Goal: Transaction & Acquisition: Purchase product/service

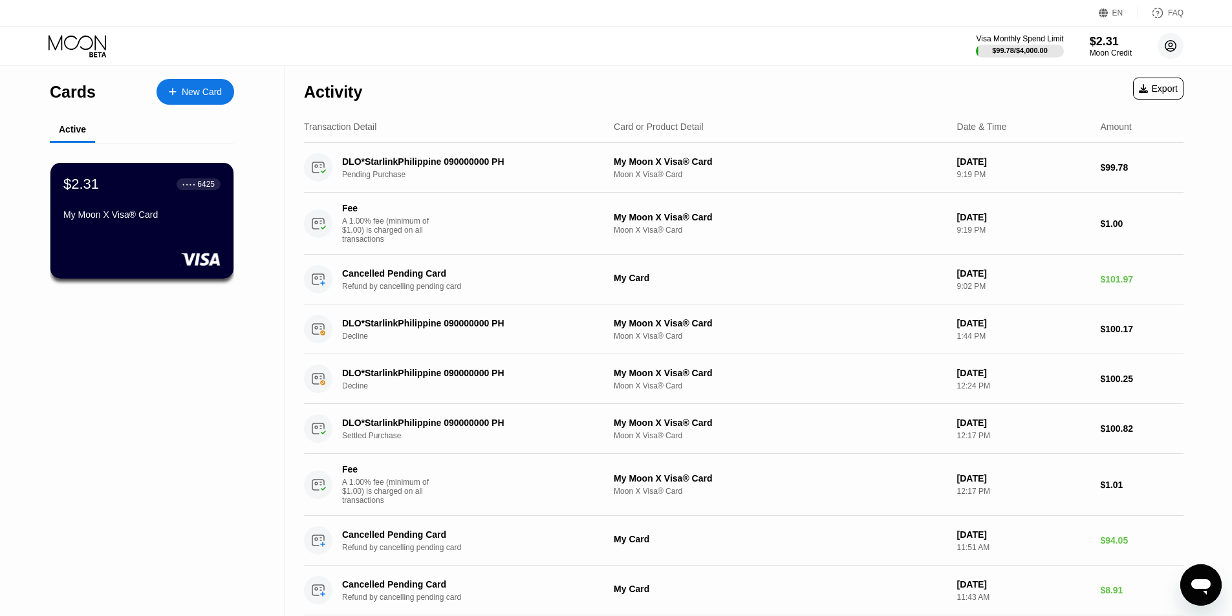
click at [1176, 48] on circle at bounding box center [1170, 46] width 26 height 26
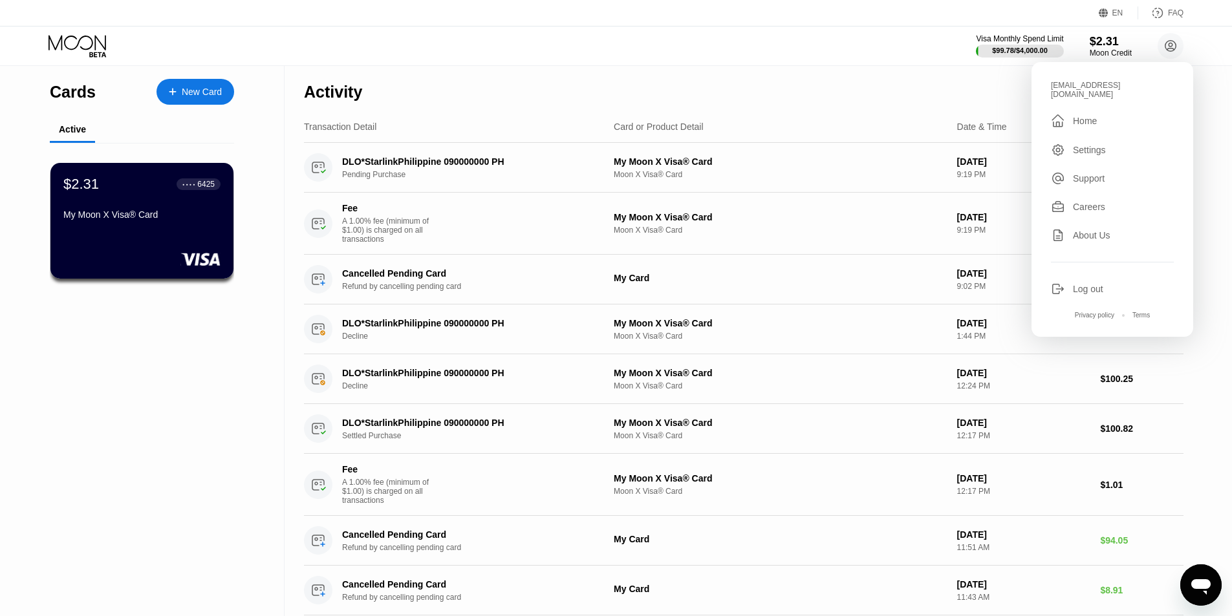
click at [1084, 284] on div "Log out" at bounding box center [1088, 289] width 30 height 10
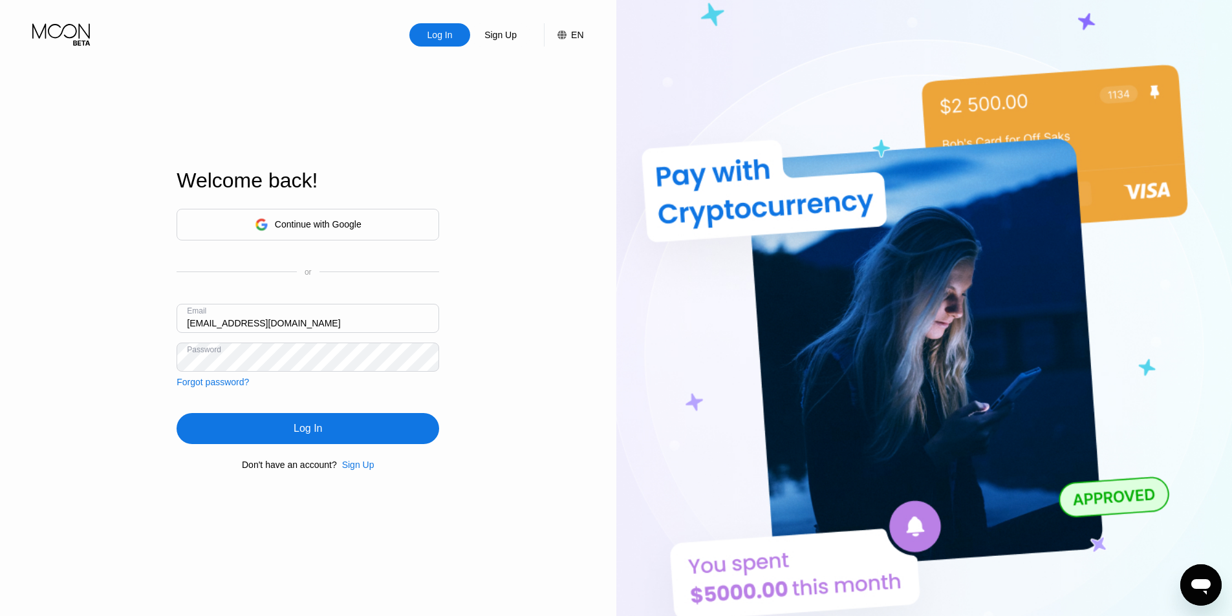
click at [236, 321] on input "zhosai20251@outlook.com" at bounding box center [307, 318] width 262 height 29
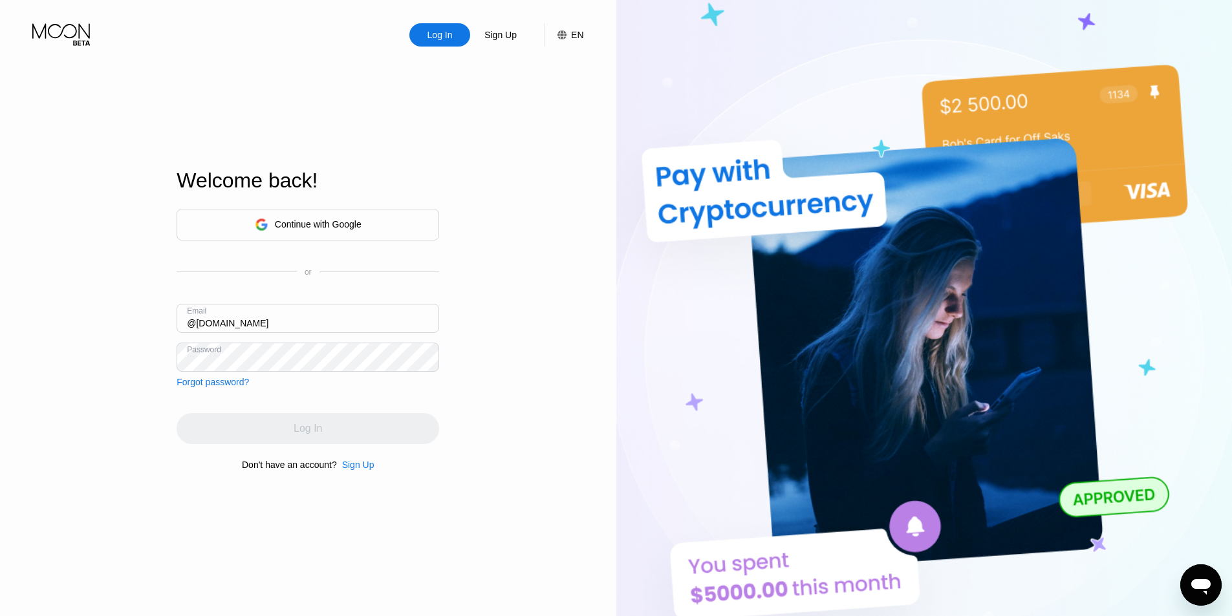
type input "@outlook.com"
click at [353, 470] on div "Sign Up" at bounding box center [358, 465] width 32 height 10
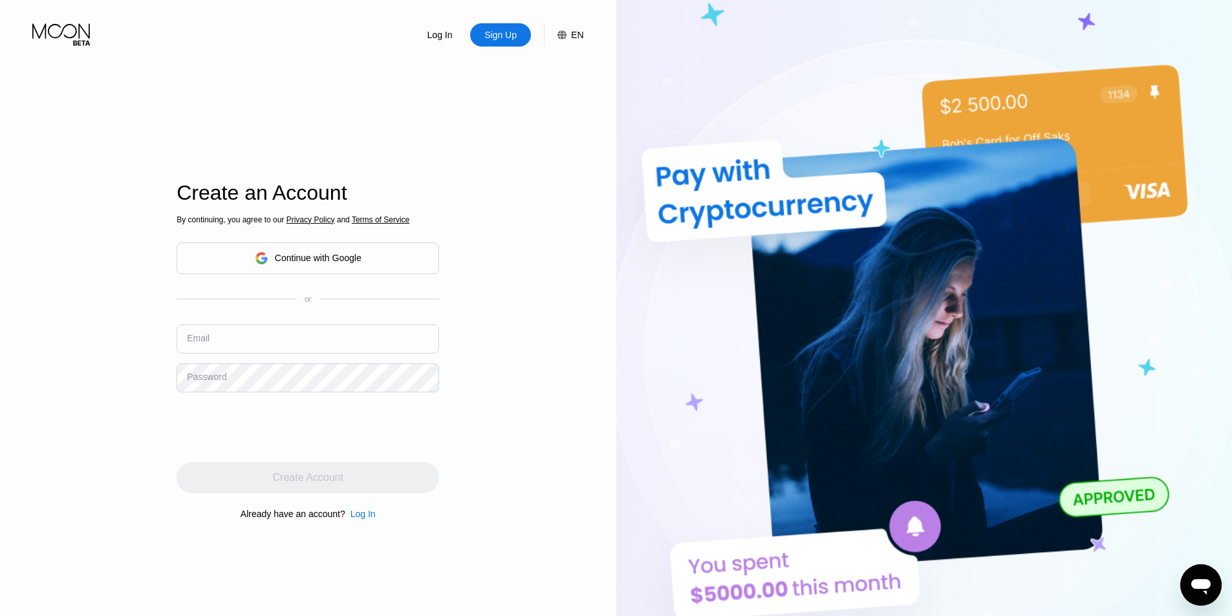
click at [312, 350] on input "text" at bounding box center [307, 339] width 262 height 29
type input "j"
type input "[EMAIL_ADDRESS][DOMAIN_NAME]"
click at [215, 382] on div "Password" at bounding box center [206, 377] width 39 height 10
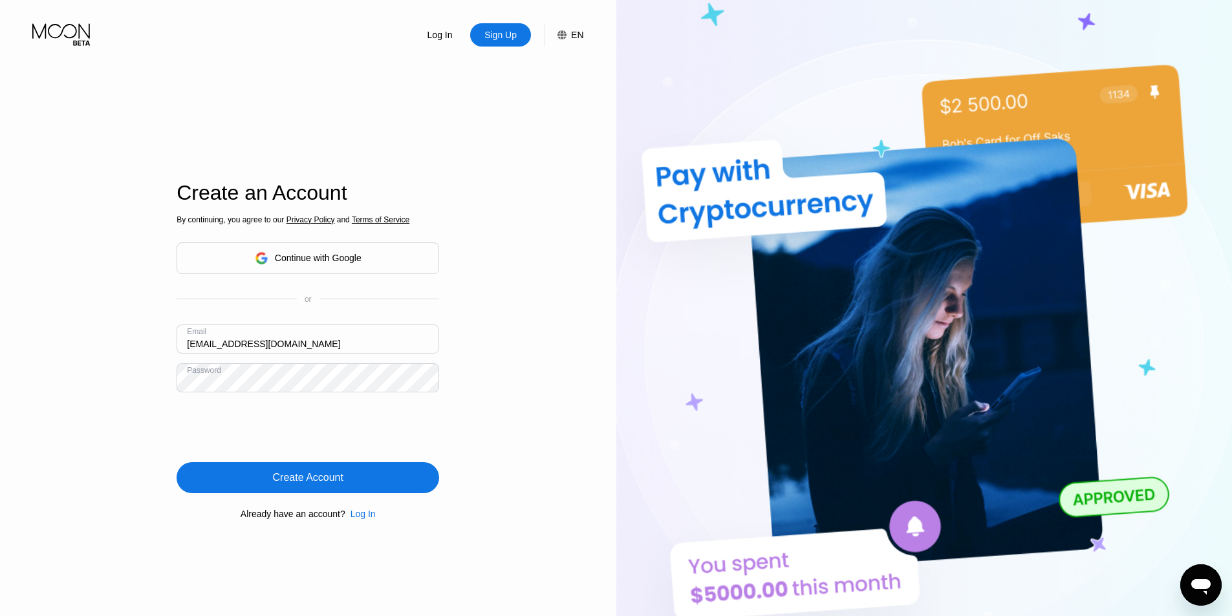
click at [340, 477] on div "Create Account" at bounding box center [308, 477] width 70 height 13
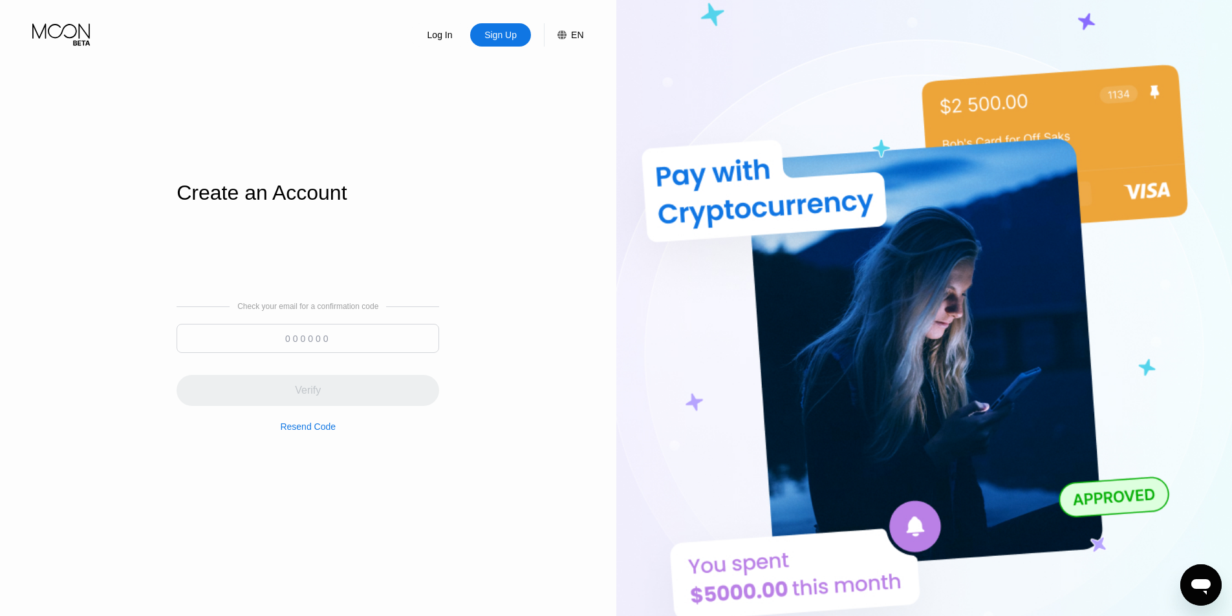
click at [199, 339] on input at bounding box center [307, 338] width 262 height 29
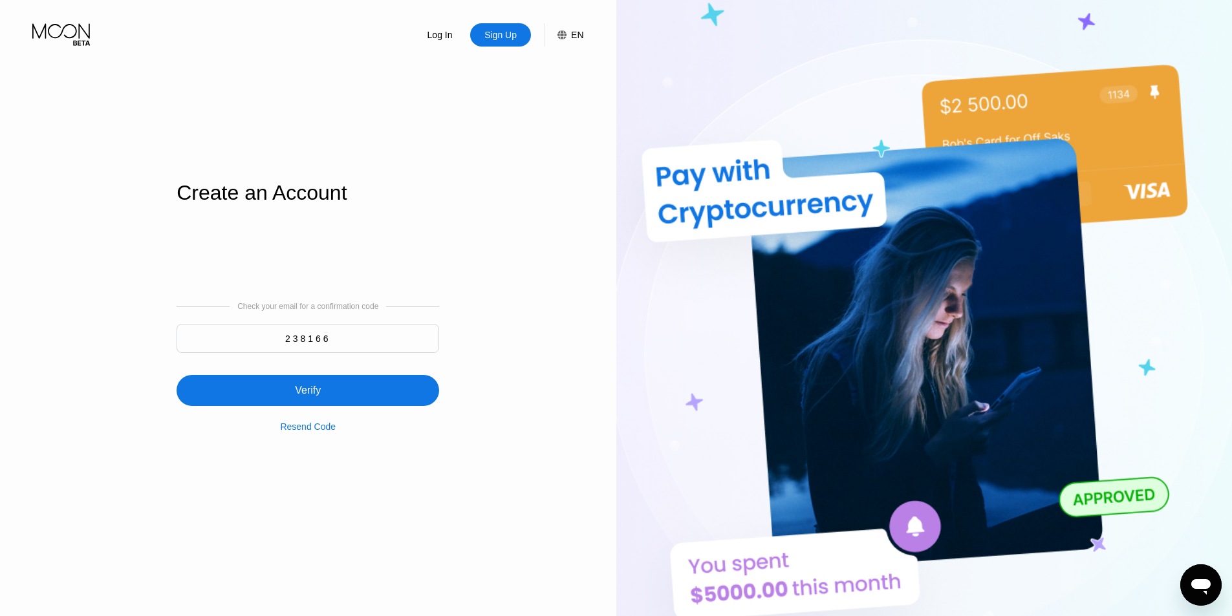
type input "238166"
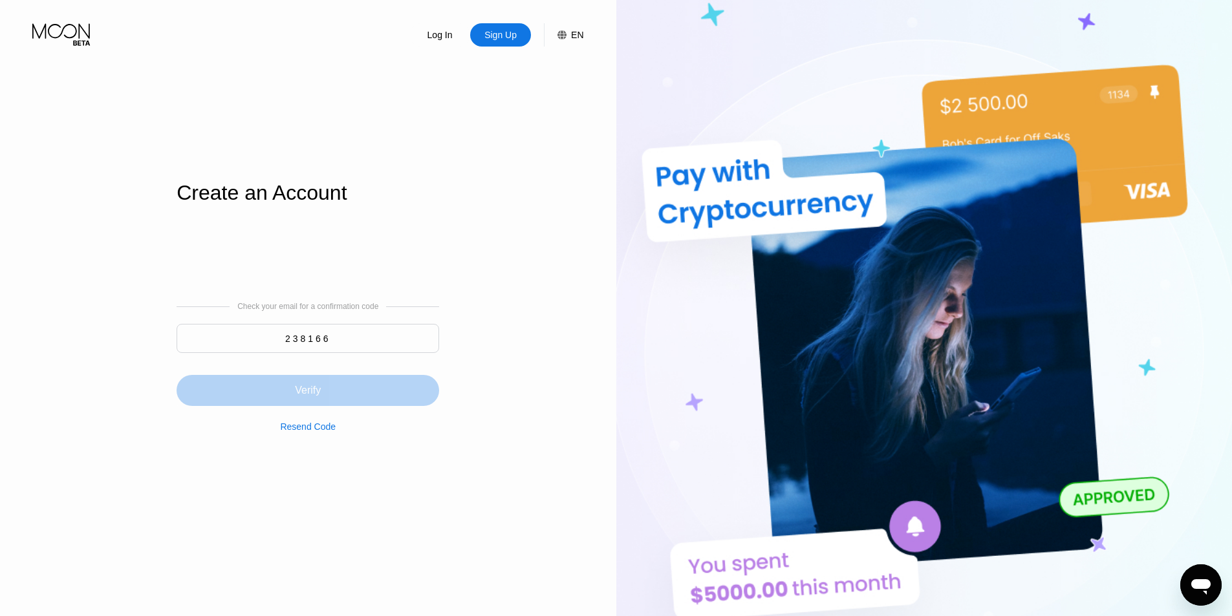
click at [248, 400] on div "Verify" at bounding box center [307, 390] width 262 height 31
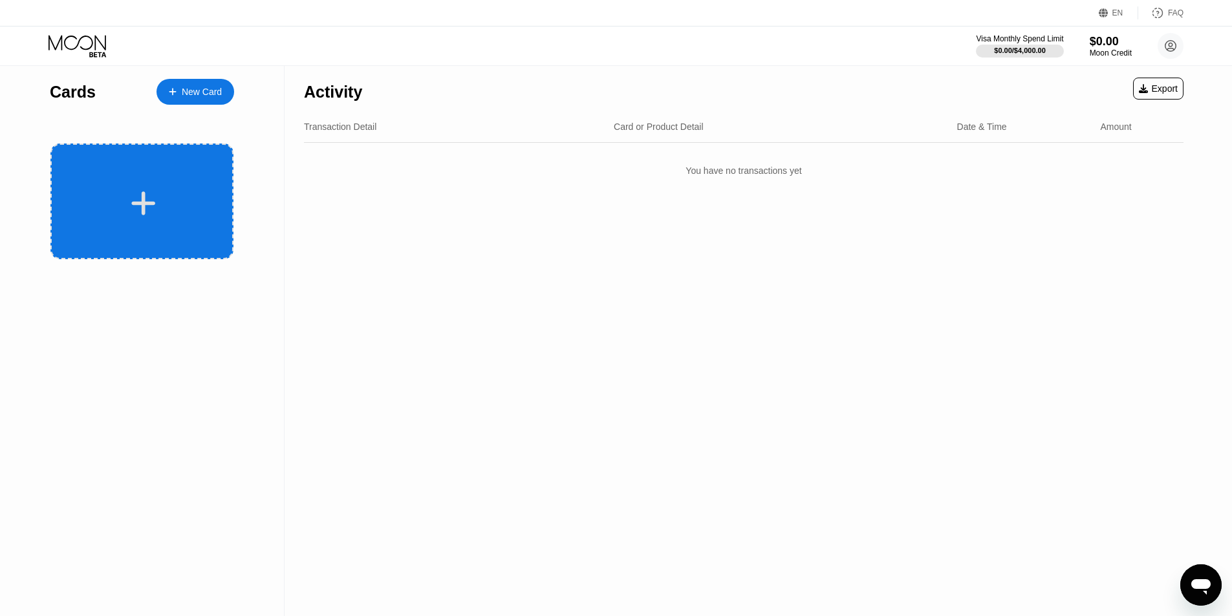
click at [152, 202] on icon at bounding box center [144, 203] width 24 height 24
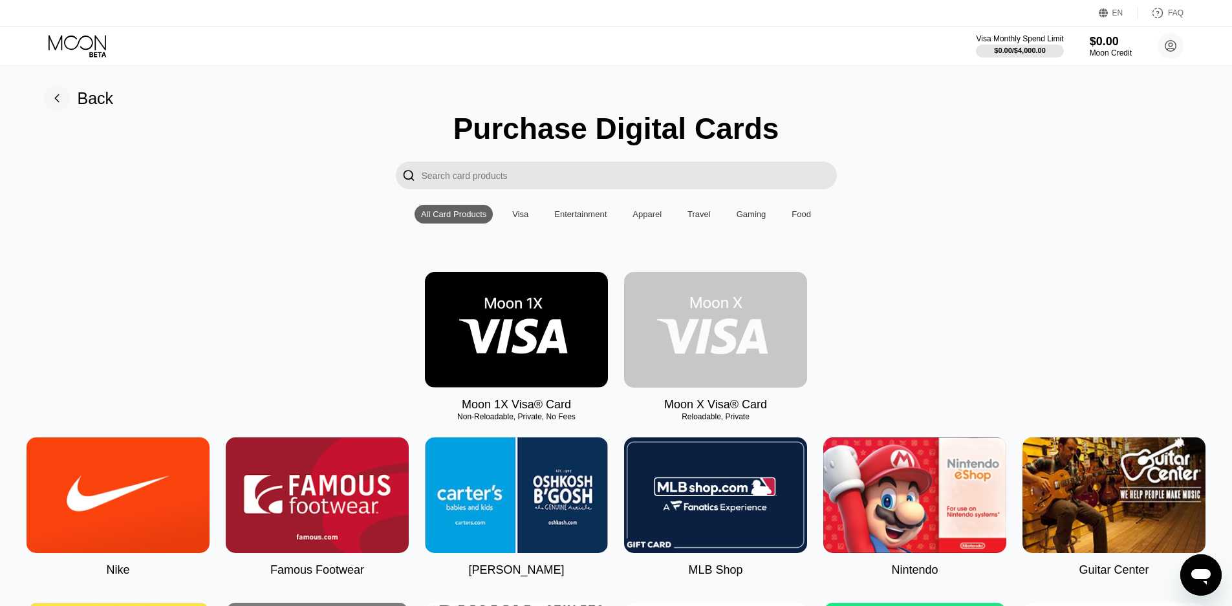
click at [737, 330] on img at bounding box center [715, 330] width 183 height 116
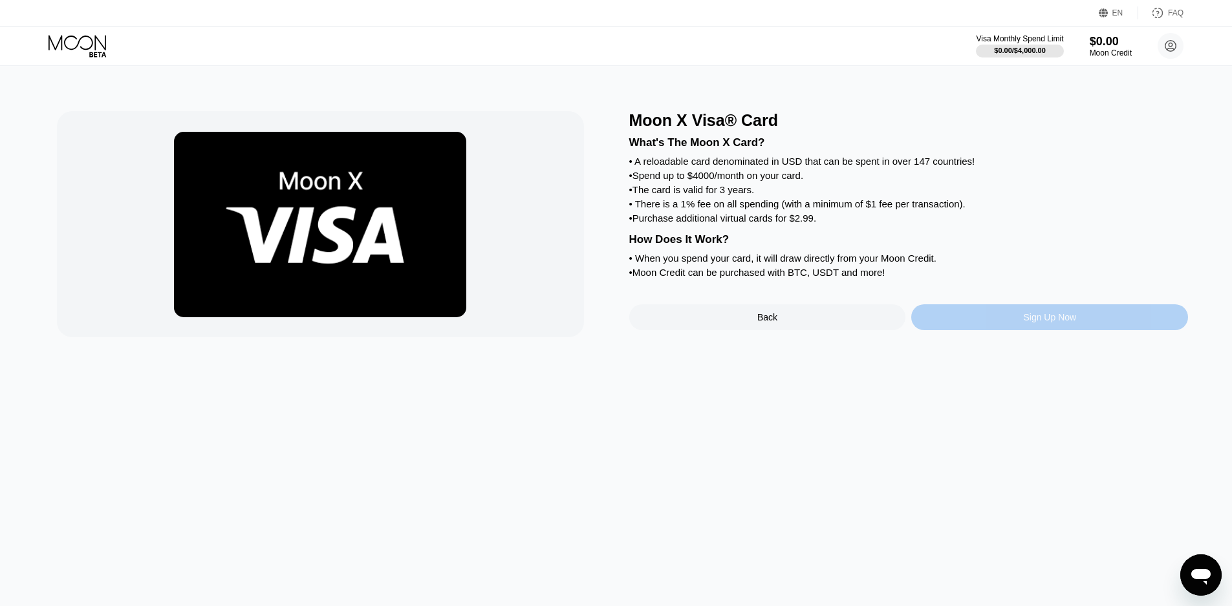
click at [990, 330] on div "Sign Up Now" at bounding box center [1049, 318] width 277 height 26
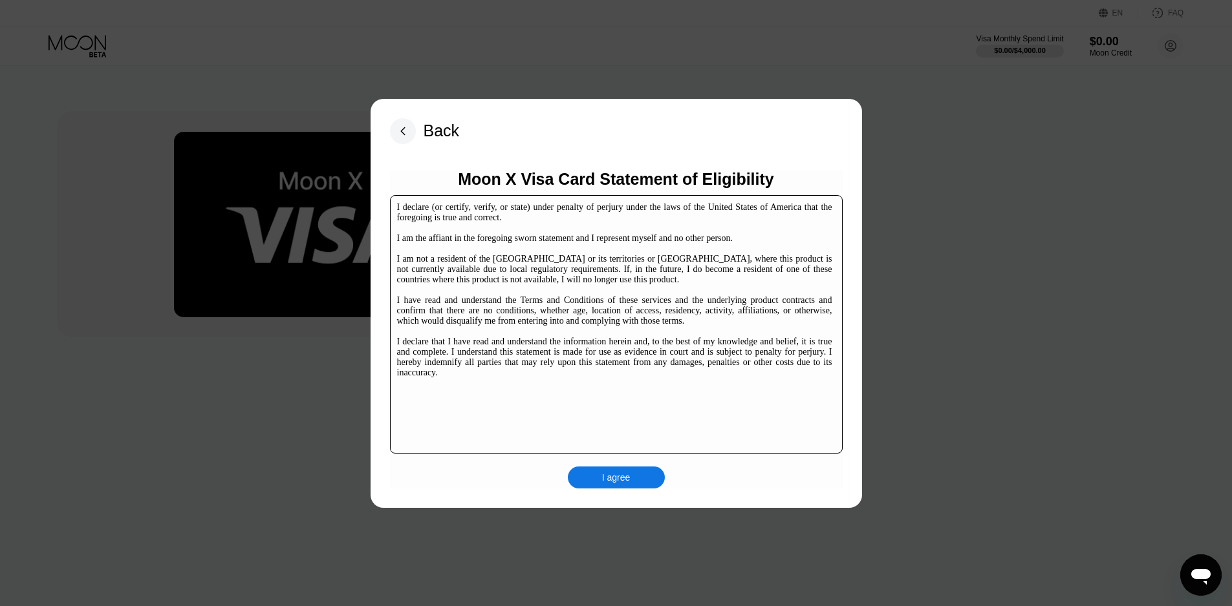
click at [615, 477] on div "I agree" at bounding box center [616, 478] width 28 height 12
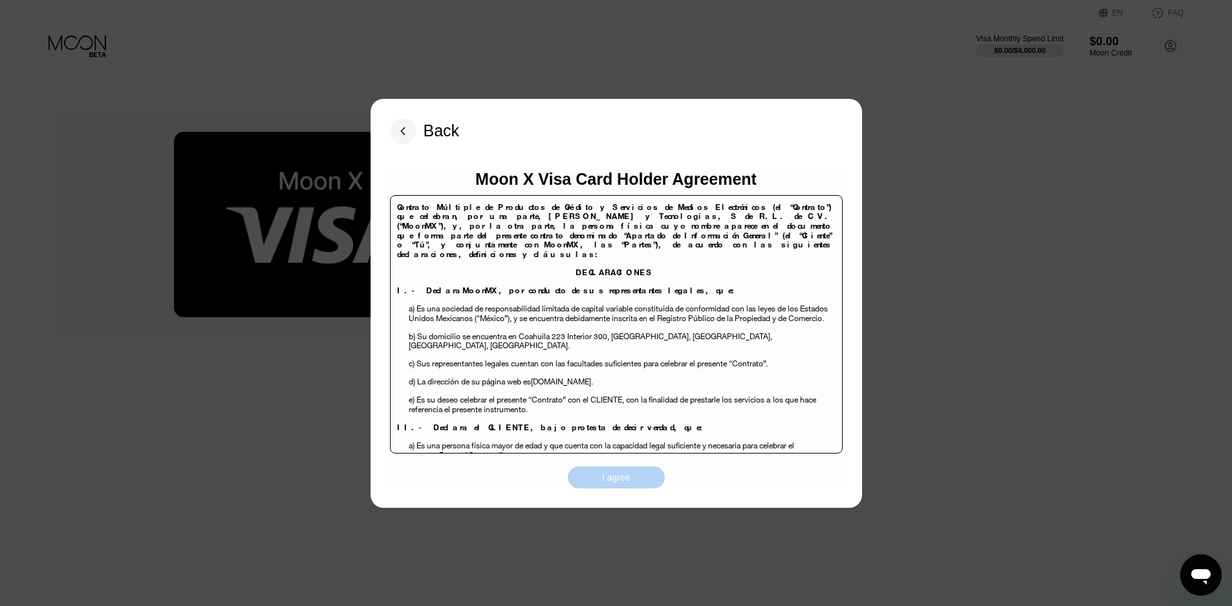
click at [622, 477] on div "I agree" at bounding box center [616, 478] width 28 height 12
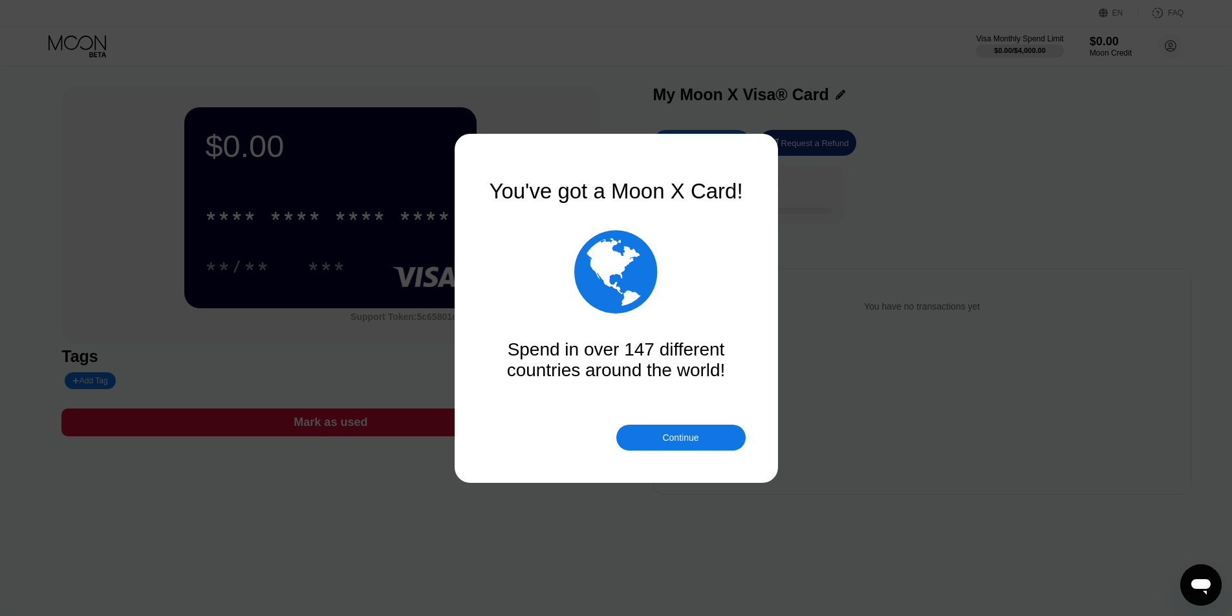
click at [668, 438] on div "Continue" at bounding box center [680, 438] width 36 height 10
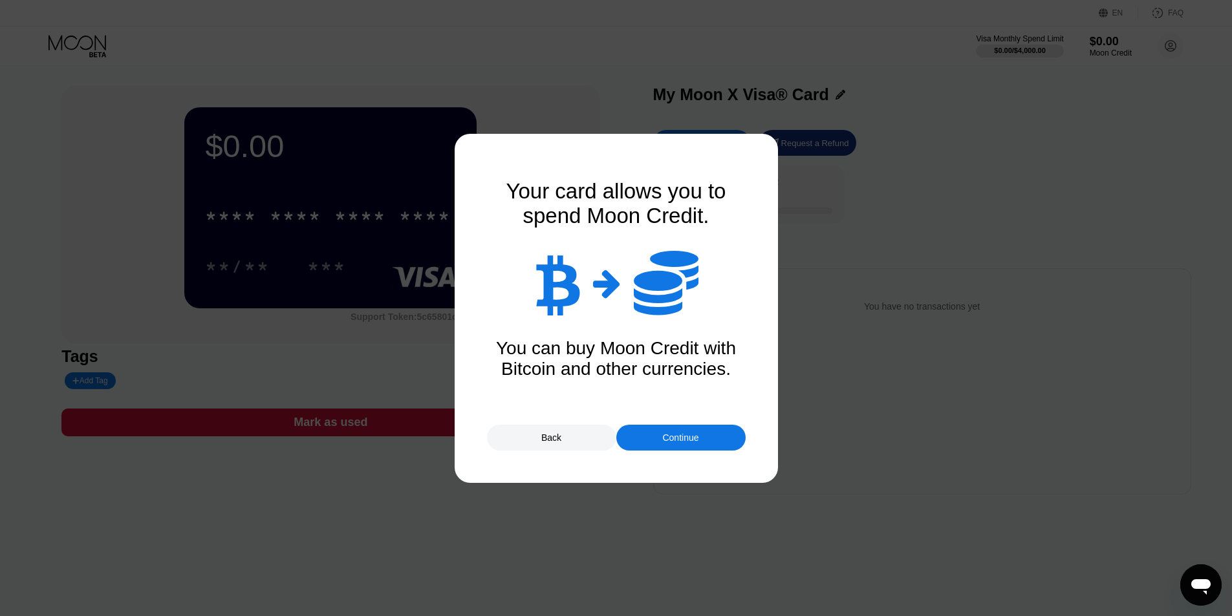
click at [663, 433] on div "Continue" at bounding box center [680, 438] width 36 height 10
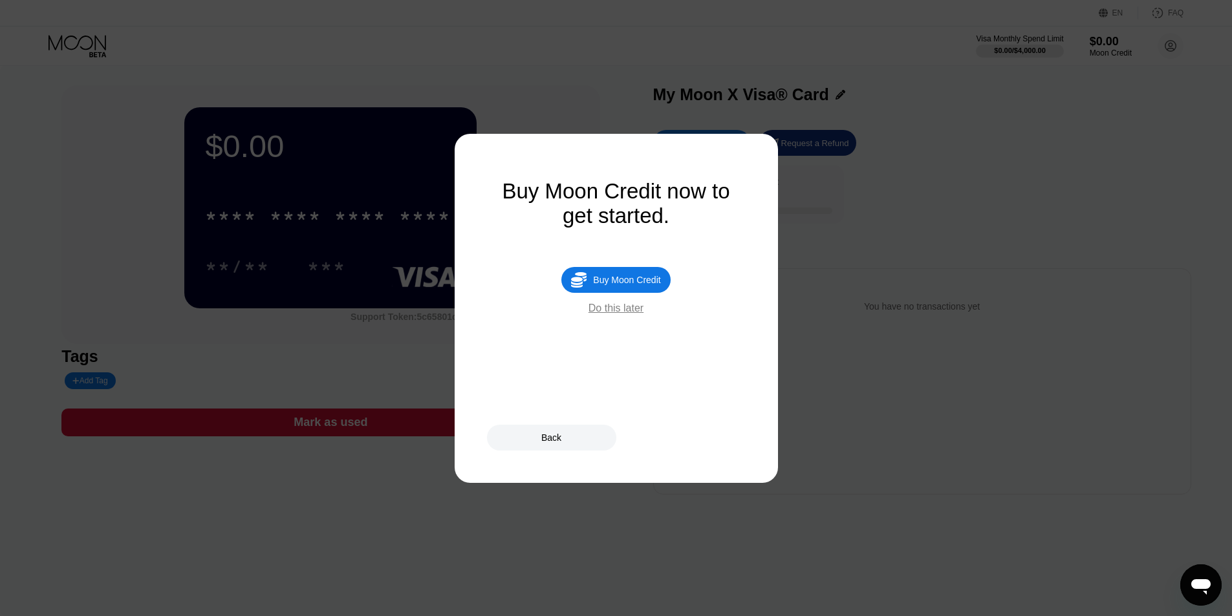
click at [564, 442] on div "Back" at bounding box center [551, 438] width 129 height 26
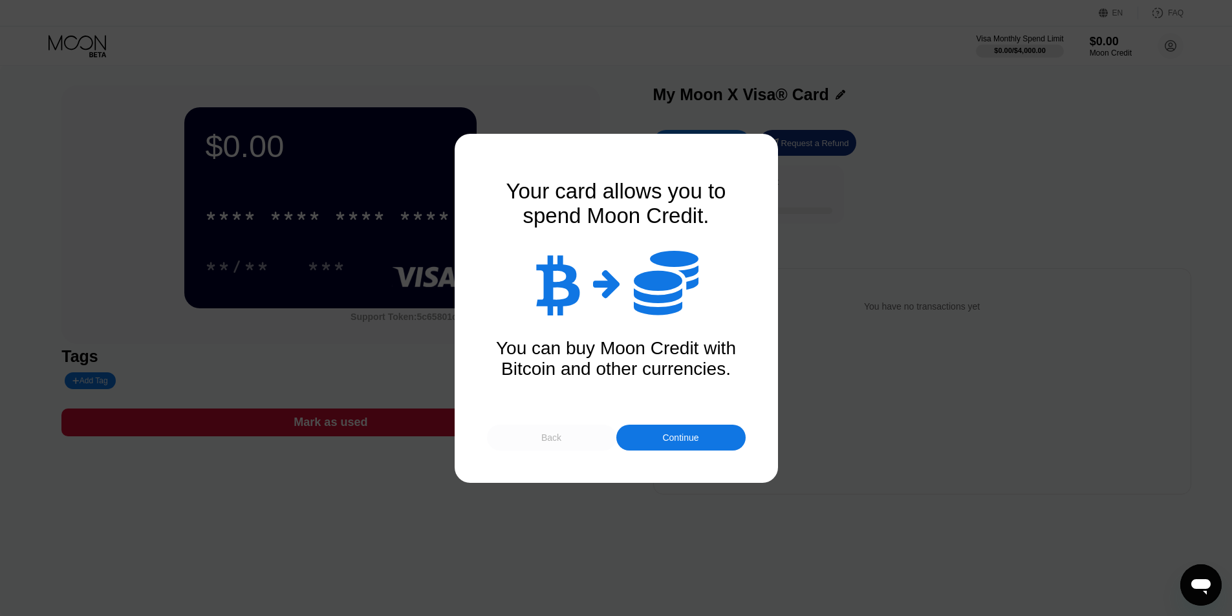
click at [564, 442] on div "Back" at bounding box center [551, 438] width 129 height 26
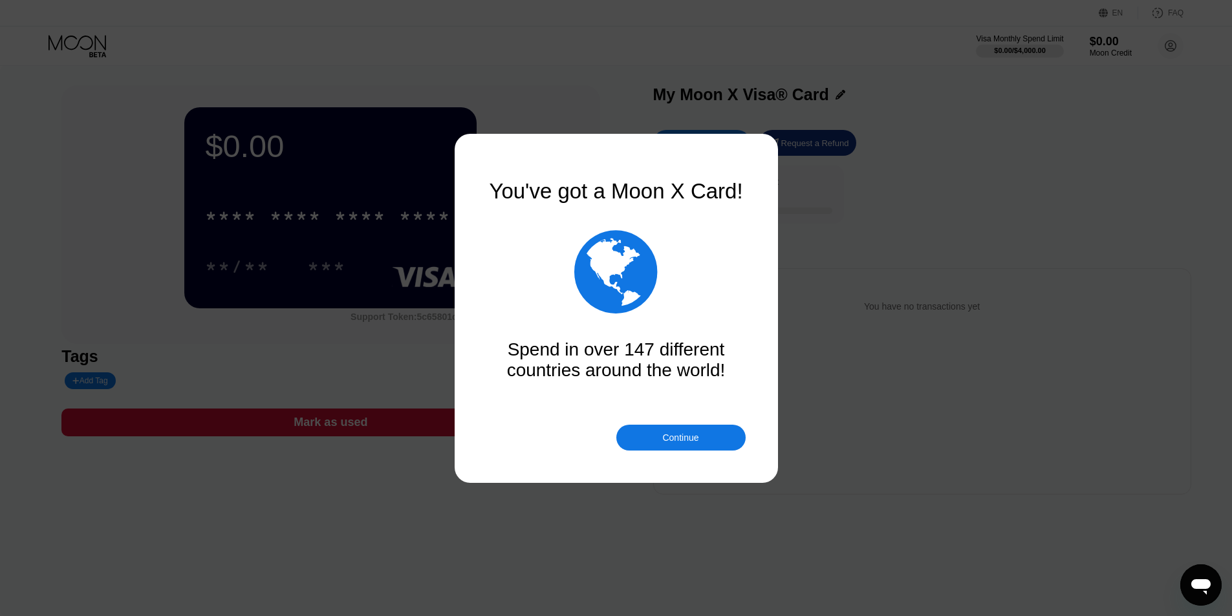
click at [919, 273] on div at bounding box center [620, 308] width 1241 height 616
click at [683, 440] on div "Continue" at bounding box center [680, 438] width 36 height 10
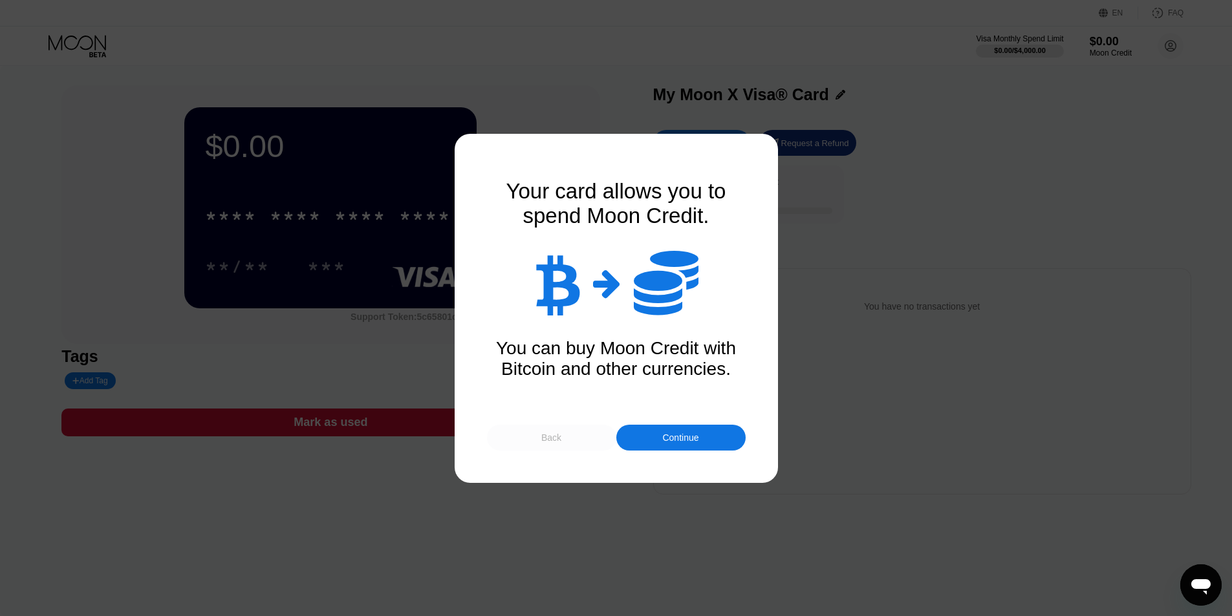
click at [584, 438] on div "Back" at bounding box center [551, 438] width 129 height 26
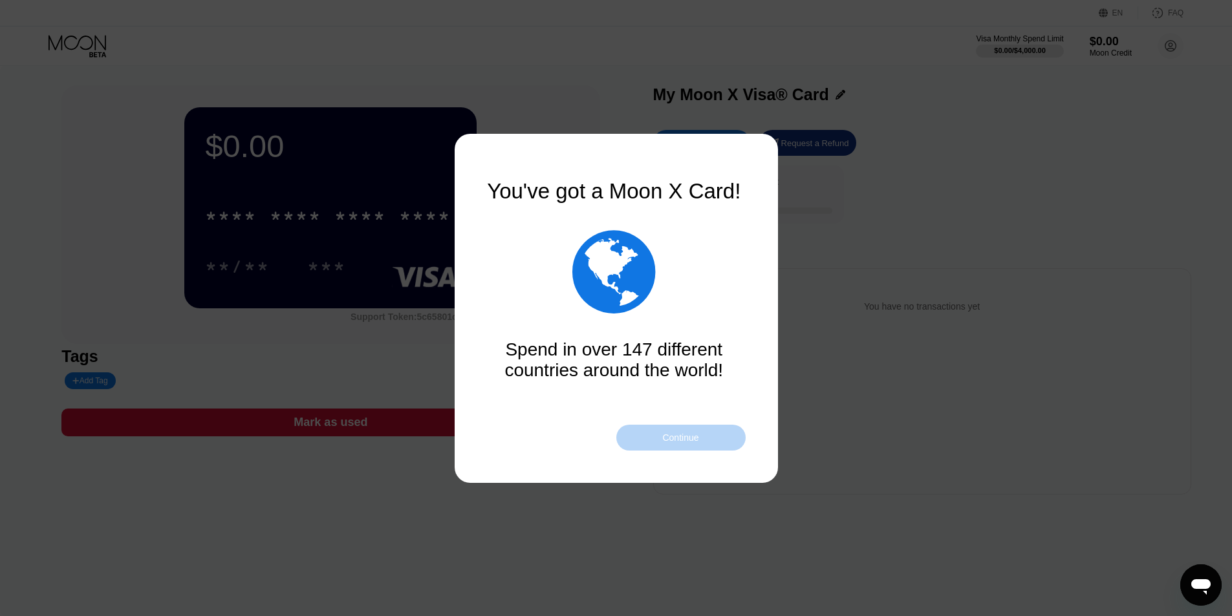
click at [685, 438] on div "Continue" at bounding box center [680, 438] width 36 height 10
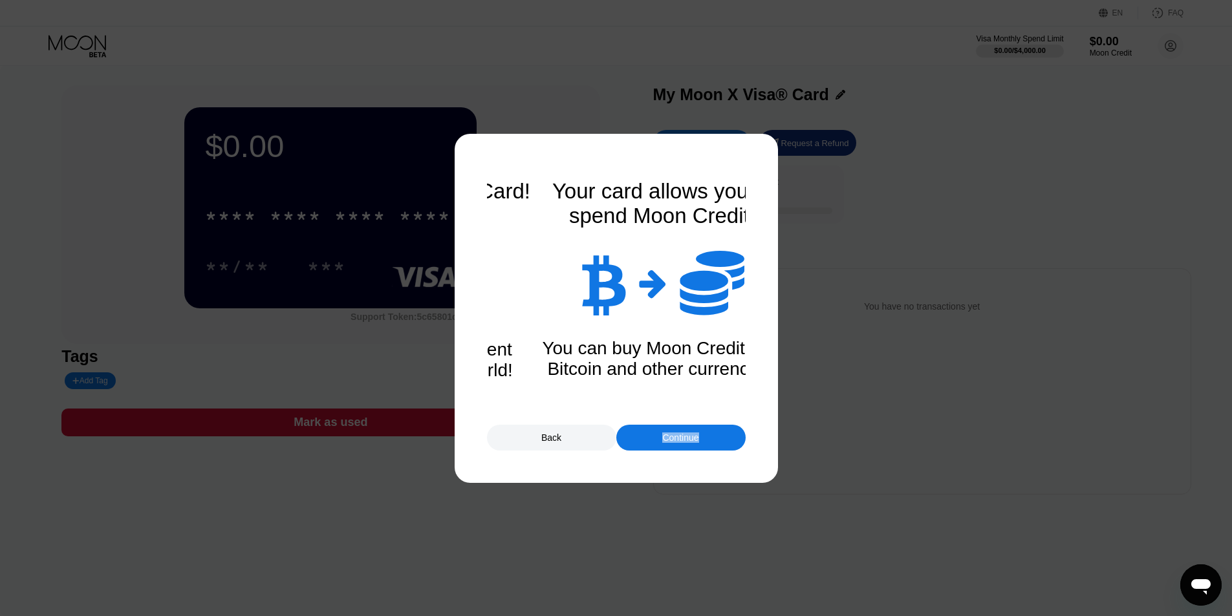
click at [685, 438] on div "Continue" at bounding box center [680, 438] width 36 height 10
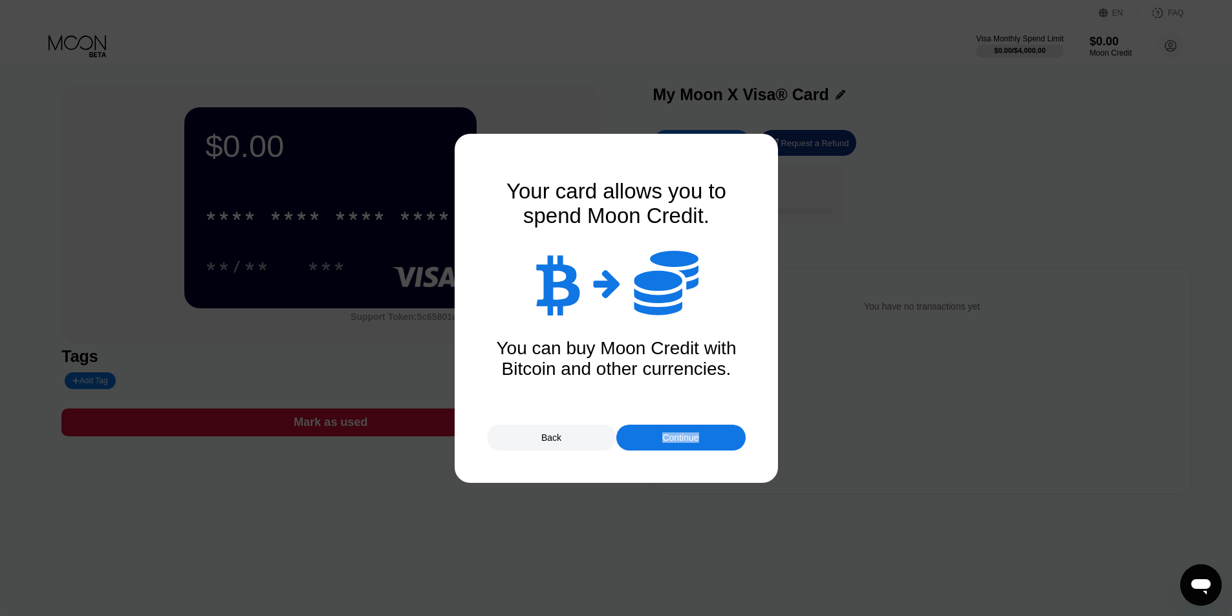
click at [685, 438] on div "Continue" at bounding box center [680, 438] width 36 height 10
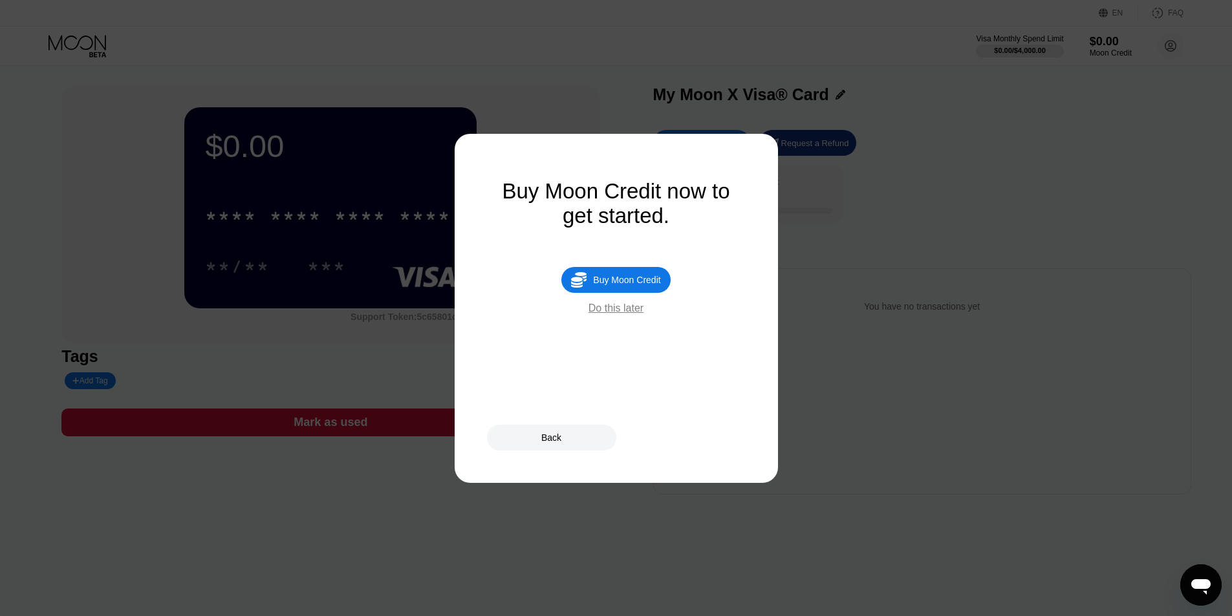
click at [611, 314] on div "Do this later" at bounding box center [615, 309] width 55 height 12
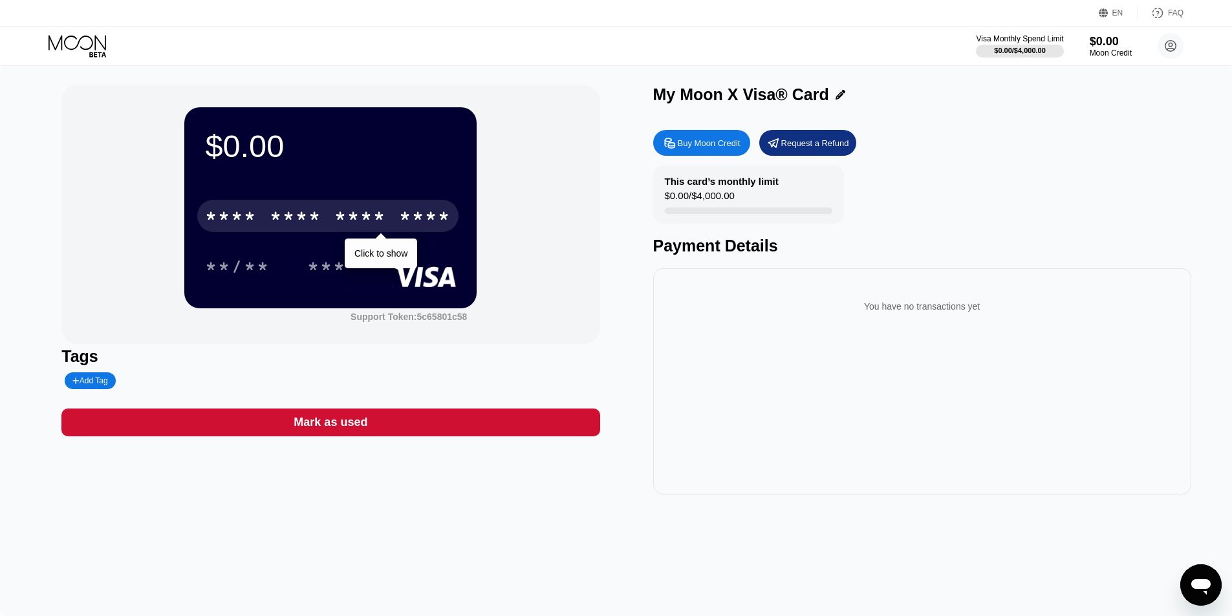
click at [394, 211] on div "* * * * * * * * * * * * ****" at bounding box center [327, 216] width 261 height 32
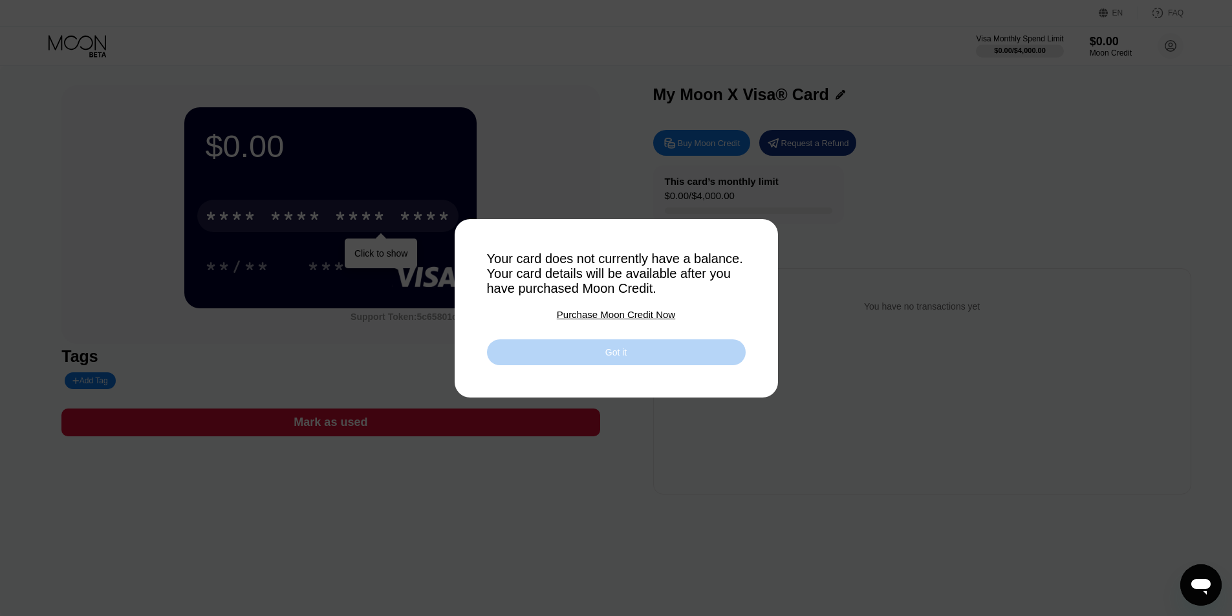
click at [610, 358] on div "Got it" at bounding box center [615, 353] width 21 height 12
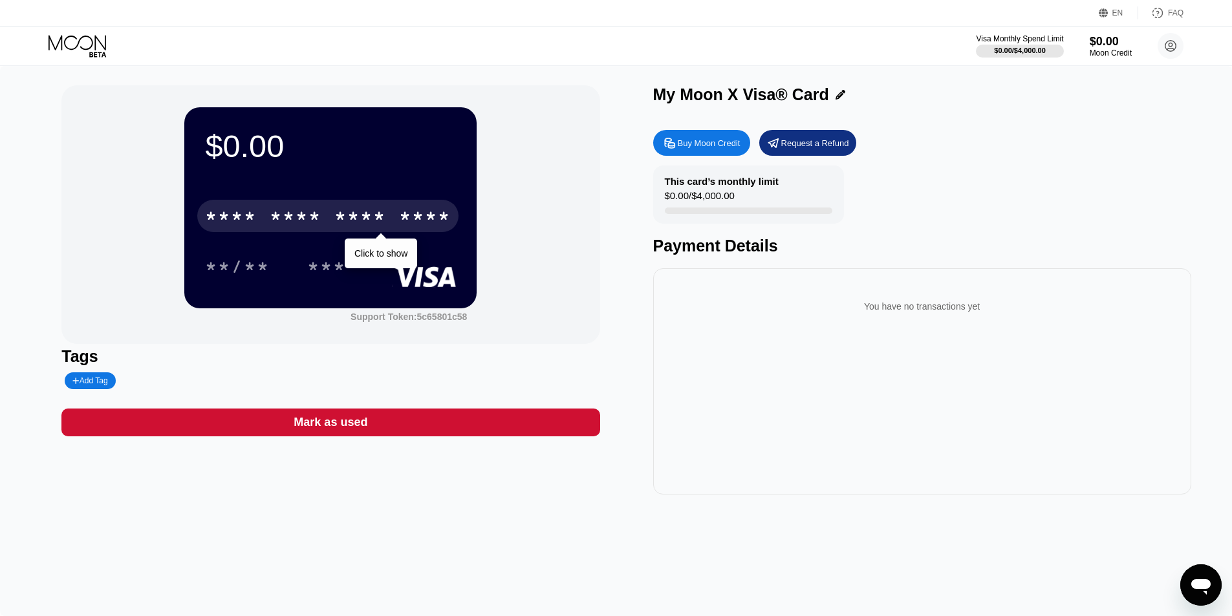
click at [328, 215] on div "* * * * * * * * * * * * ****" at bounding box center [327, 216] width 261 height 32
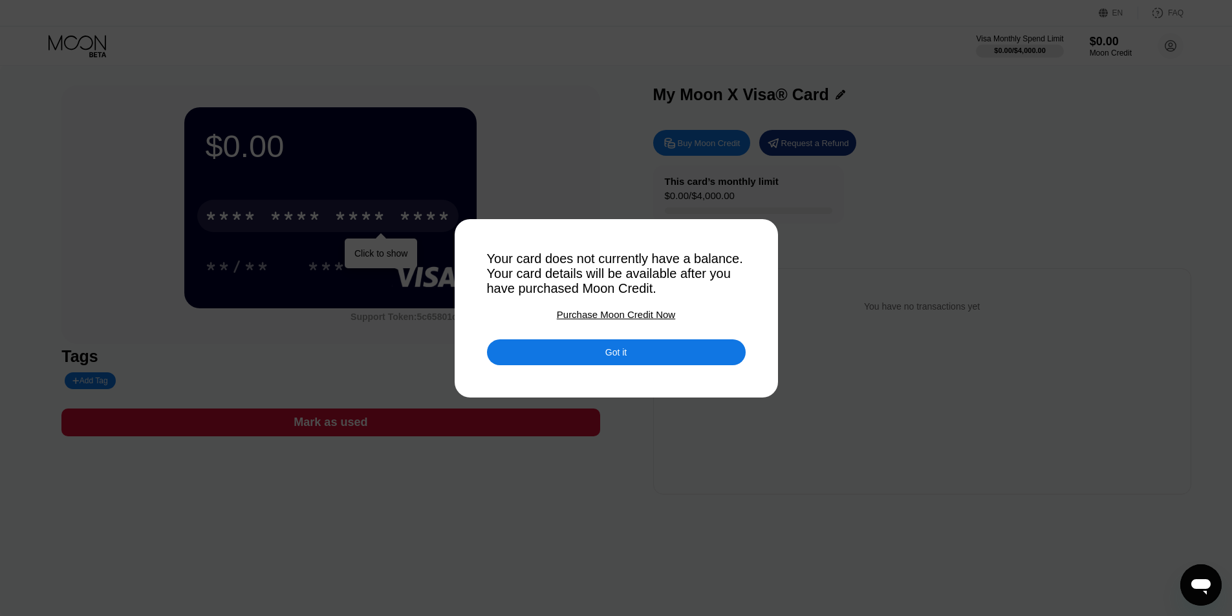
click at [619, 317] on div "Purchase Moon Credit Now" at bounding box center [616, 314] width 118 height 11
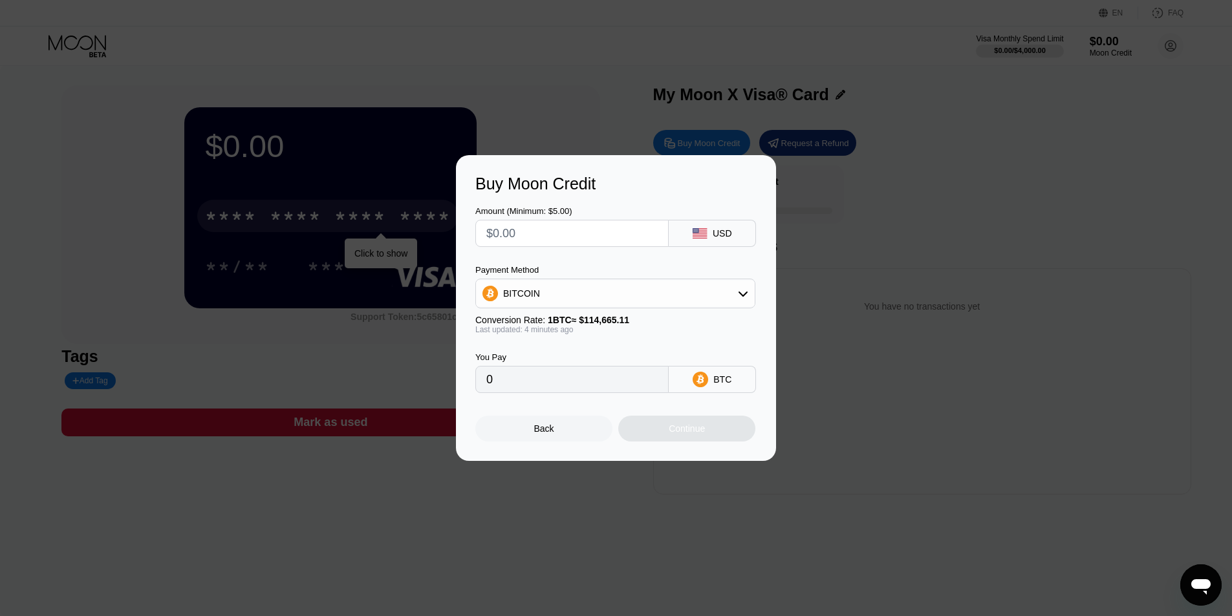
click at [592, 224] on input "text" at bounding box center [571, 233] width 171 height 26
type input "$1"
type input "0.00000873"
type input "$10"
type input "0.00008722"
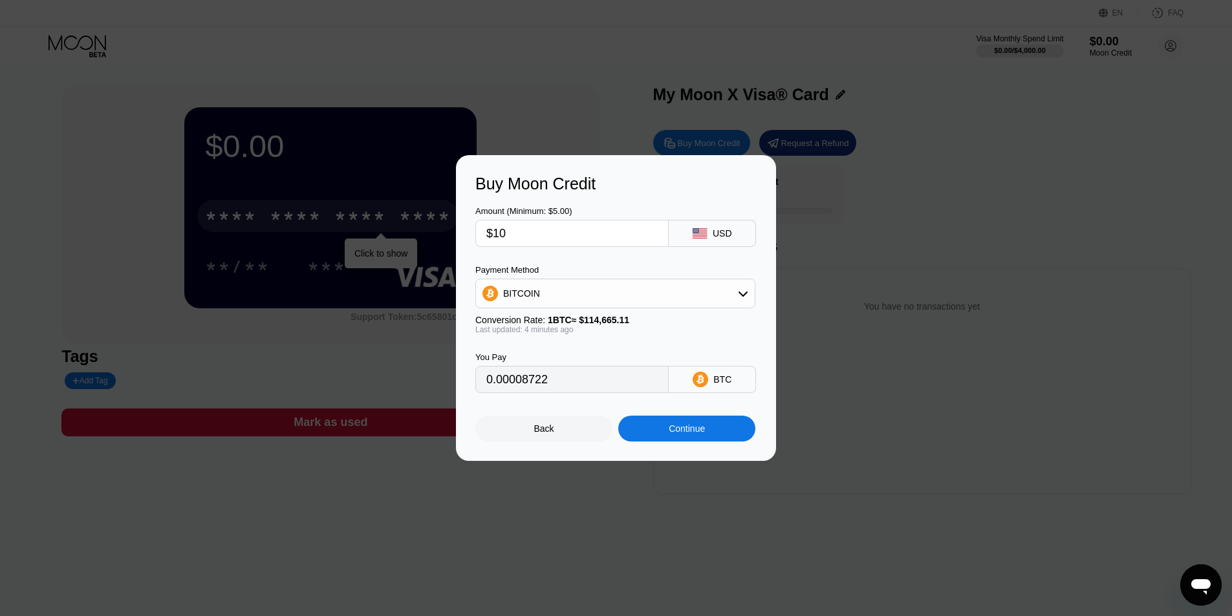
type input "$10"
click at [709, 290] on div "BITCOIN" at bounding box center [615, 294] width 279 height 26
click at [621, 356] on div "USDT on TRON" at bounding box center [623, 357] width 244 height 10
type input "10.10"
click at [698, 434] on div "Continue" at bounding box center [686, 428] width 36 height 10
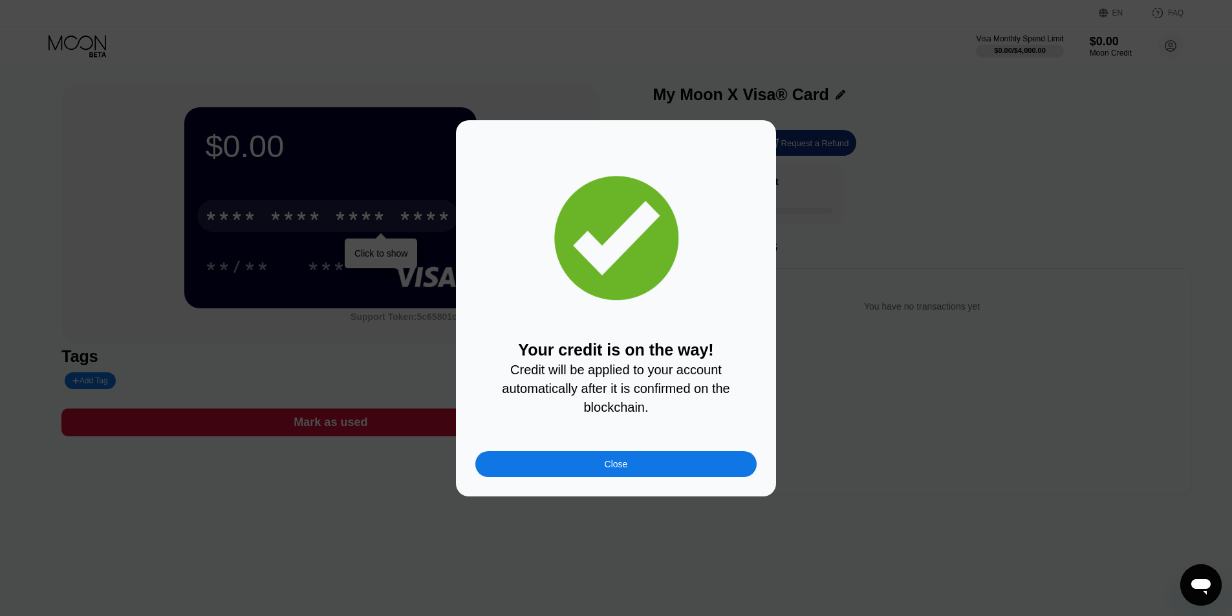
click at [628, 467] on div "Close" at bounding box center [615, 464] width 281 height 26
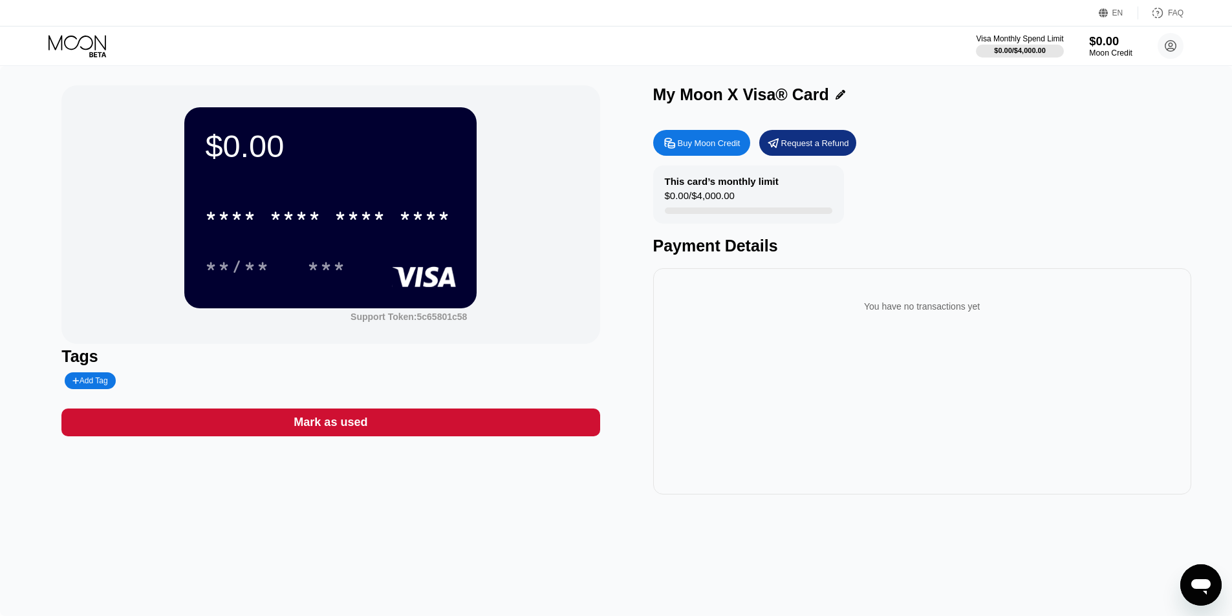
click at [1111, 45] on div "$0.00" at bounding box center [1110, 41] width 43 height 14
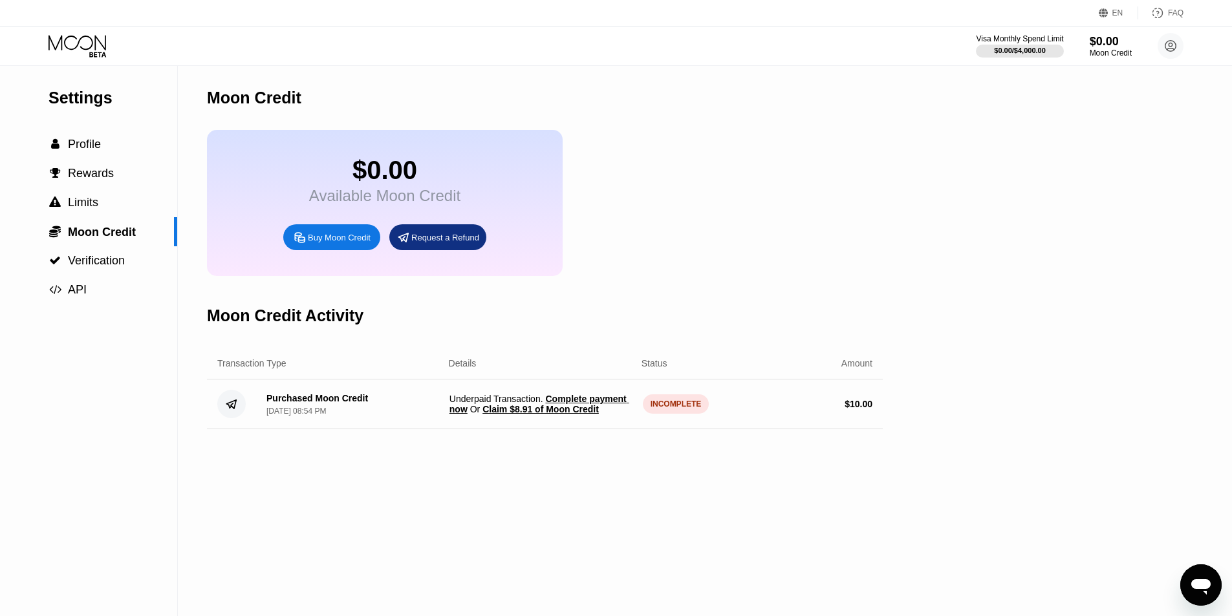
click at [551, 414] on span "Claim $8.91 of Moon Credit" at bounding box center [540, 409] width 116 height 10
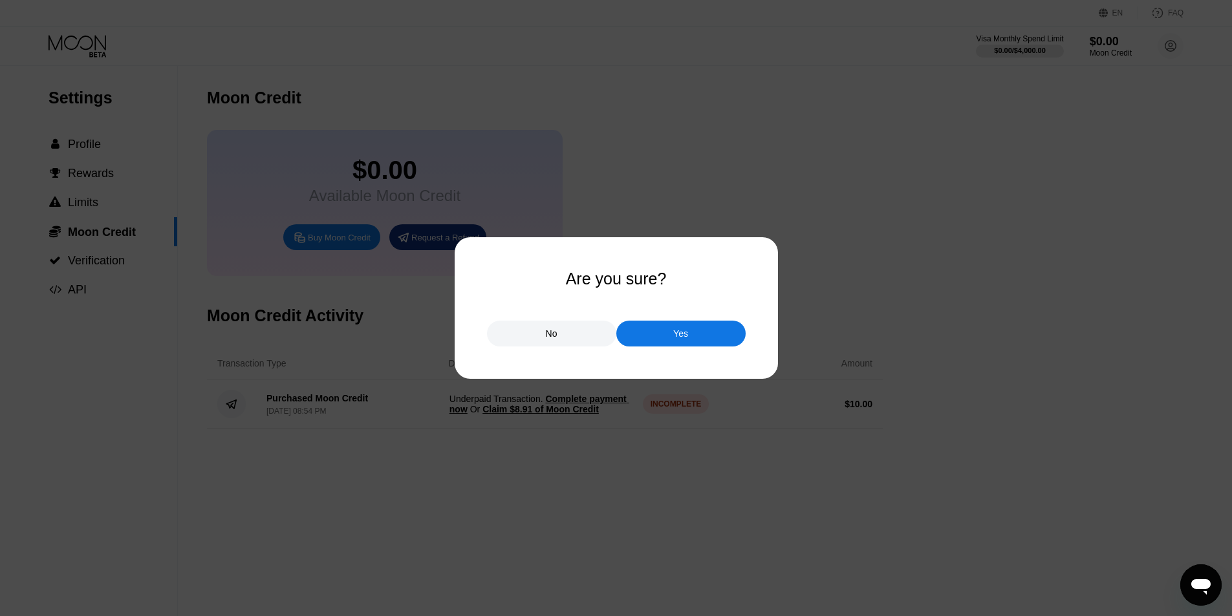
click at [672, 337] on div "Yes" at bounding box center [680, 334] width 129 height 26
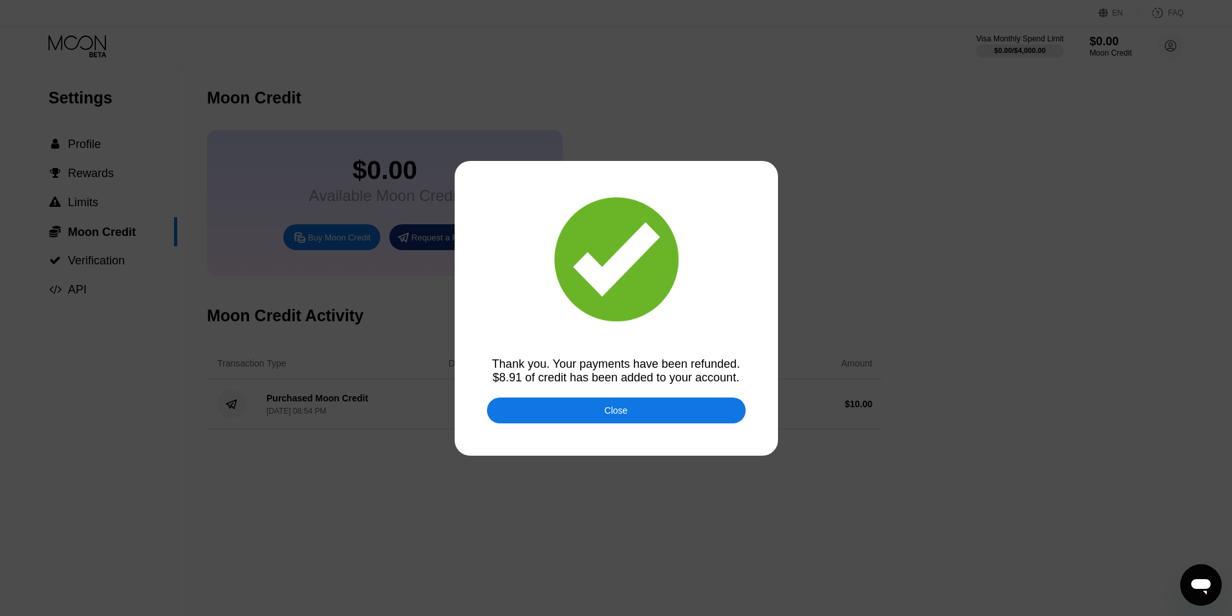
click at [643, 411] on div "Close" at bounding box center [616, 411] width 259 height 26
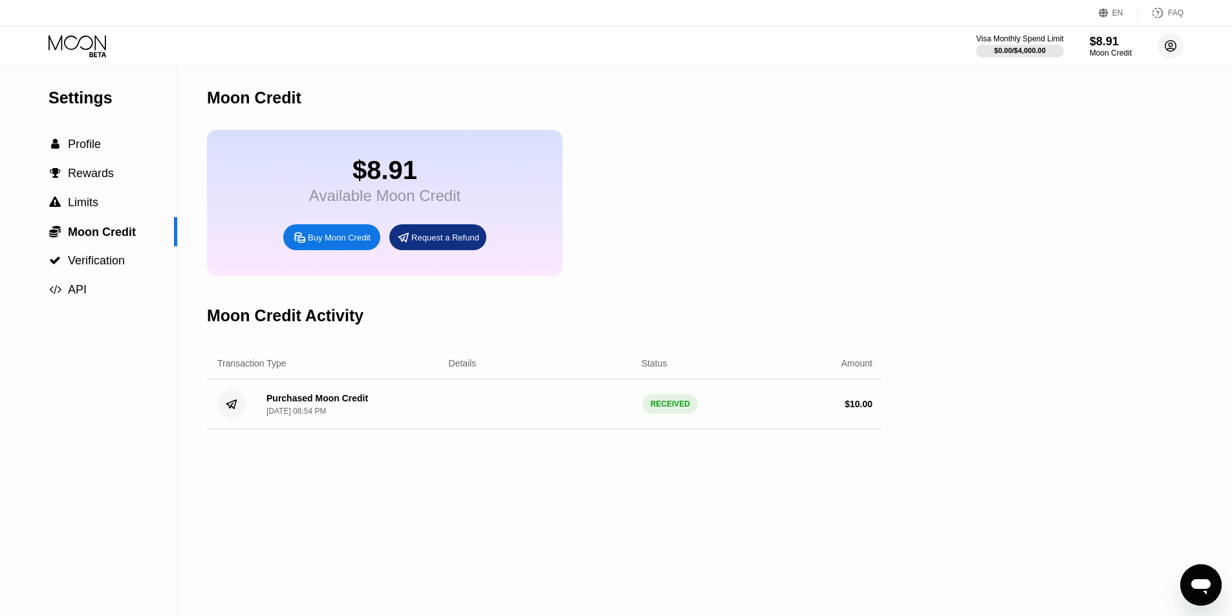
click at [1171, 43] on icon at bounding box center [1170, 46] width 7 height 7
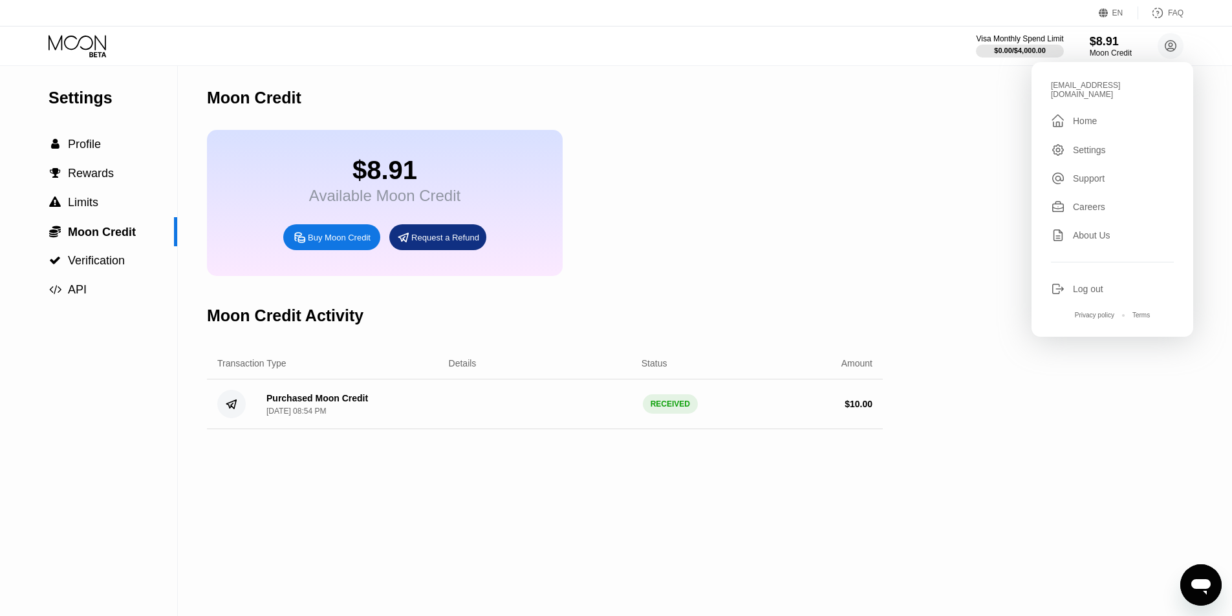
click at [1089, 116] on div "Home" at bounding box center [1085, 121] width 24 height 10
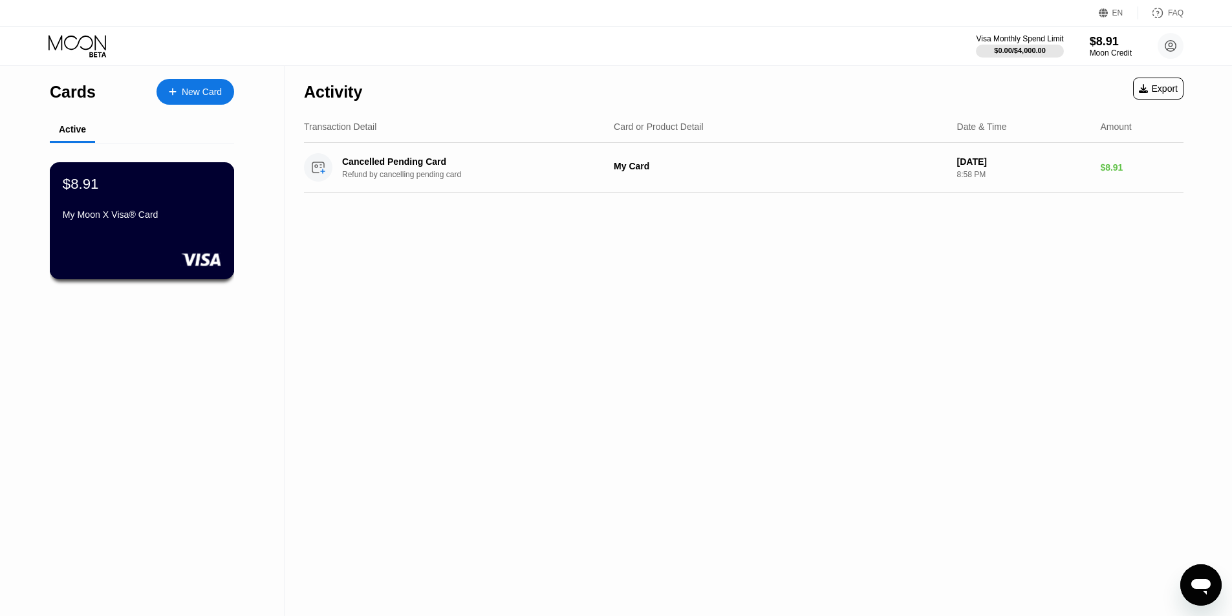
click at [171, 215] on div "My Moon X Visa® Card" at bounding box center [142, 214] width 158 height 10
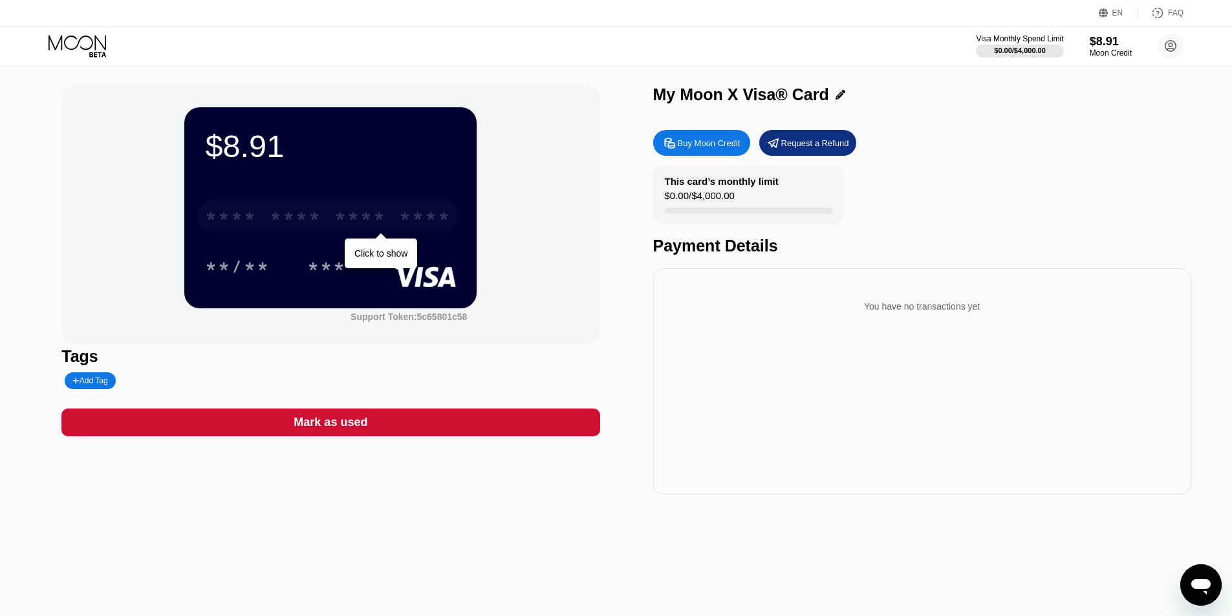
click at [299, 206] on div "* * * * * * * * * * * * ****" at bounding box center [327, 216] width 261 height 32
click at [367, 212] on div "* * * *" at bounding box center [360, 218] width 52 height 21
click at [837, 90] on div "My Moon X Visa® Card" at bounding box center [922, 94] width 538 height 19
click at [836, 95] on icon at bounding box center [840, 95] width 10 height 10
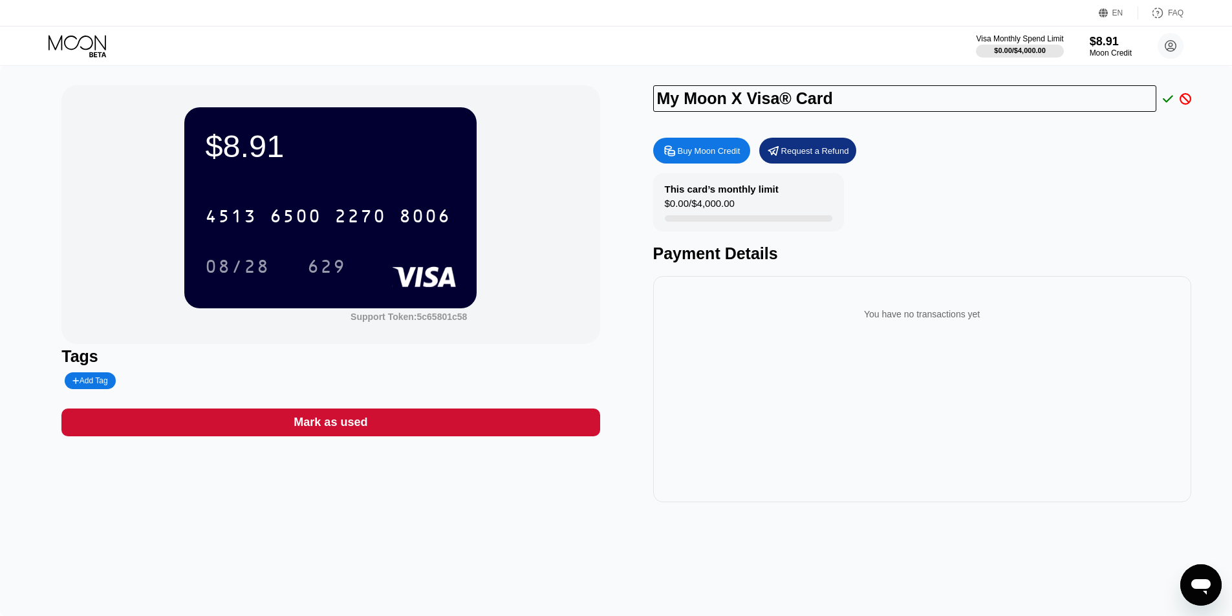
drag, startPoint x: 1012, startPoint y: 107, endPoint x: 648, endPoint y: 112, distance: 364.0
click at [648, 112] on div "$8.91 4513 6500 2270 8006 08/28 629 Support Token: 5c65801c58 Tags Add Tag Mark…" at bounding box center [615, 293] width 1109 height 417
type input "a xiong"
click at [1168, 98] on icon at bounding box center [1167, 99] width 10 height 12
